Goal: Task Accomplishment & Management: Use online tool/utility

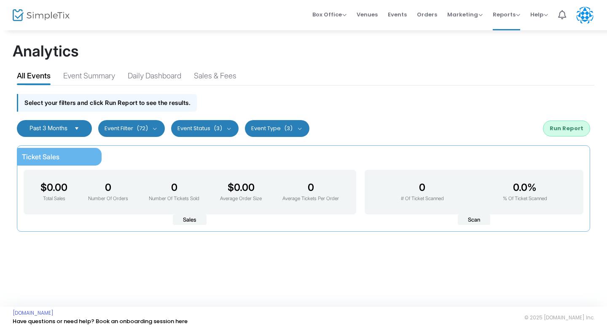
click at [35, 19] on img at bounding box center [41, 15] width 57 height 12
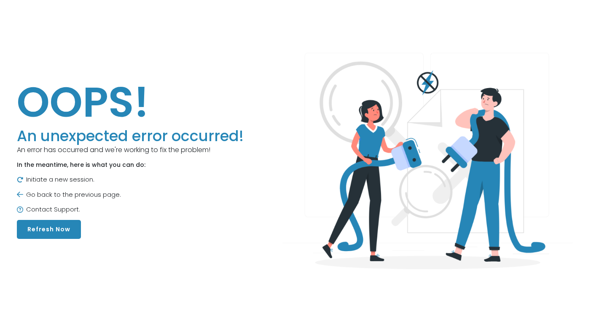
click at [60, 226] on button "Refresh Now" at bounding box center [49, 229] width 64 height 19
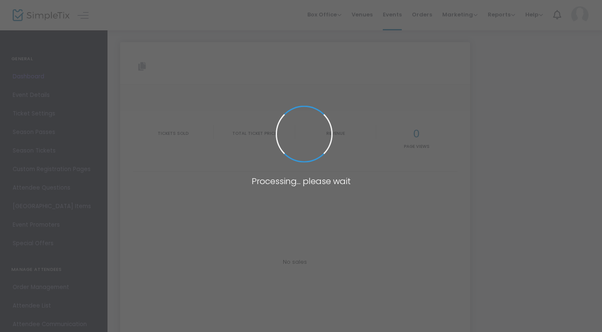
type input "[URL][DOMAIN_NAME]"
